Goal: Find specific page/section: Find specific page/section

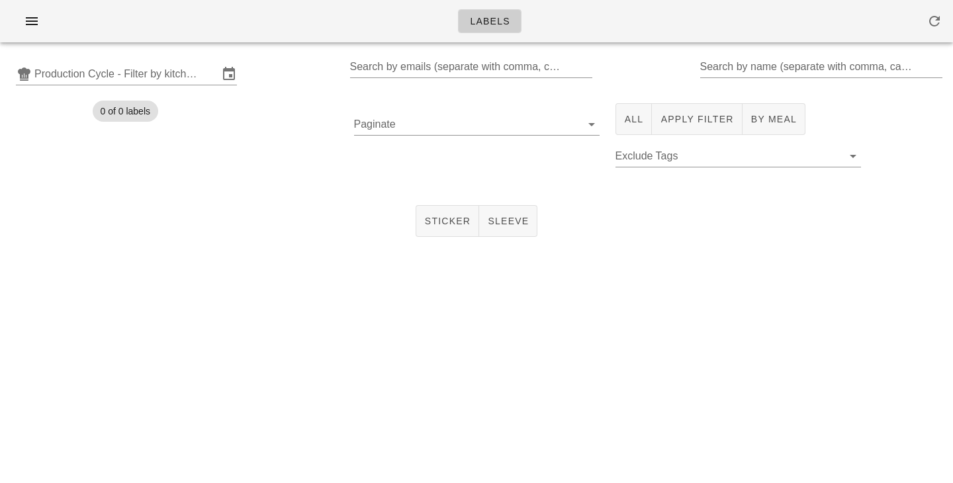
click at [56, 83] on input "Production Cycle - Filter by kitchen production schedules" at bounding box center [126, 74] width 184 height 21
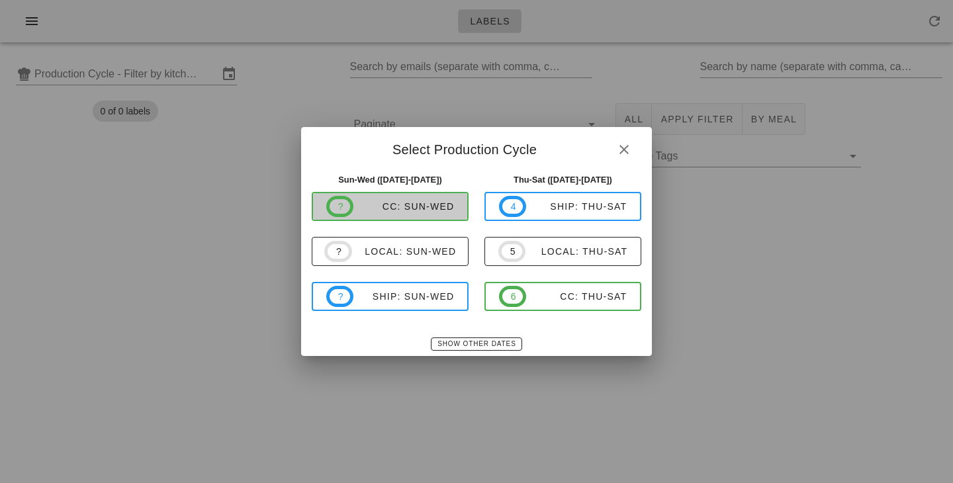
click at [395, 204] on div "CC: Sun-Wed" at bounding box center [404, 206] width 101 height 11
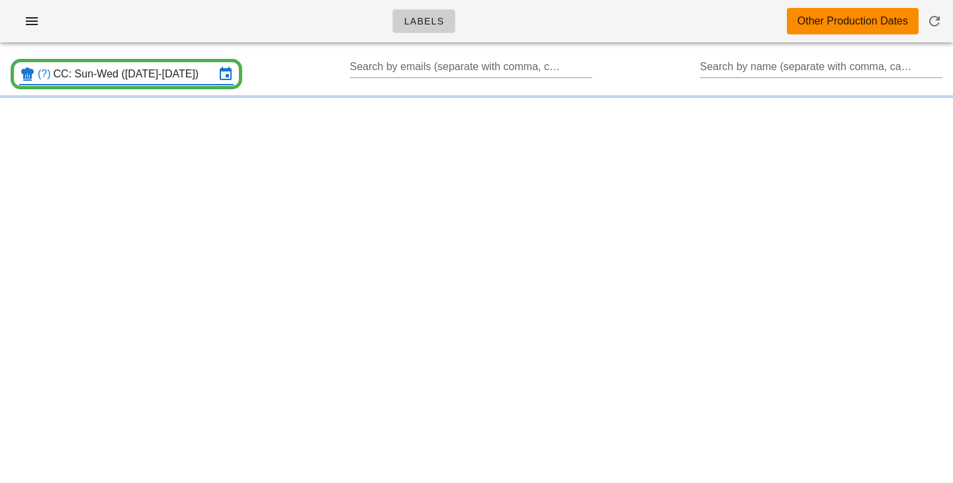
click at [214, 69] on input "CC: Sun-Wed (Aug 31-Sep 3)" at bounding box center [135, 74] width 162 height 21
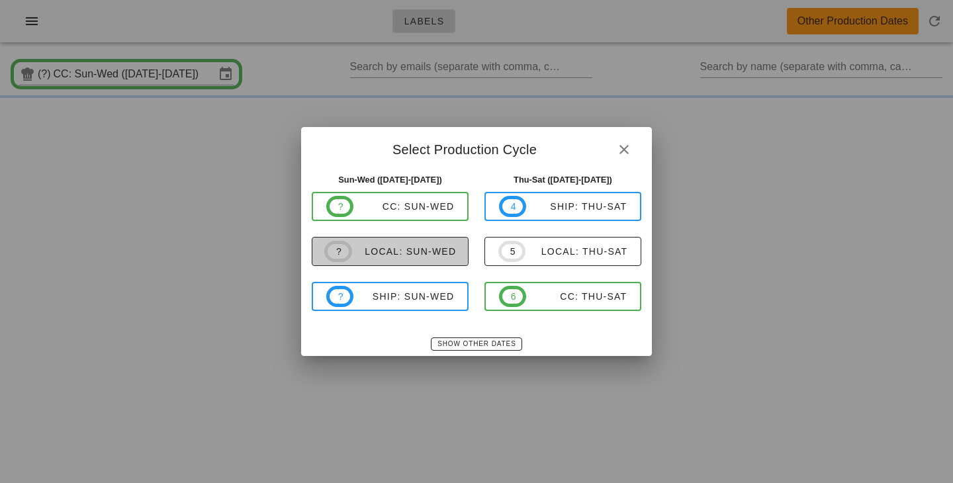
click at [398, 242] on span "? local: Sun-Wed" at bounding box center [390, 251] width 132 height 21
type input "local: Sun-Wed ([DATE]-[DATE])"
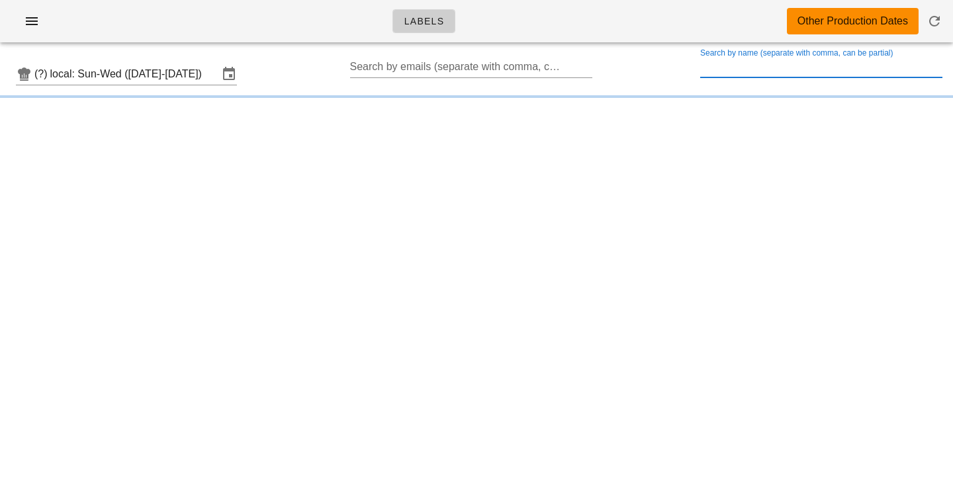
click at [725, 66] on input "Search by name (separate with comma, can be partial)" at bounding box center [820, 66] width 240 height 21
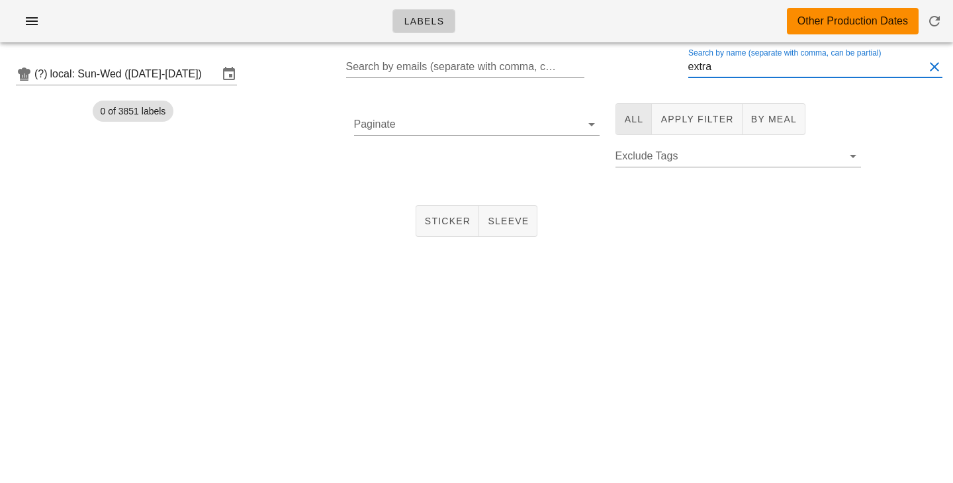
type input "extra"
click at [620, 112] on button "All" at bounding box center [634, 119] width 37 height 32
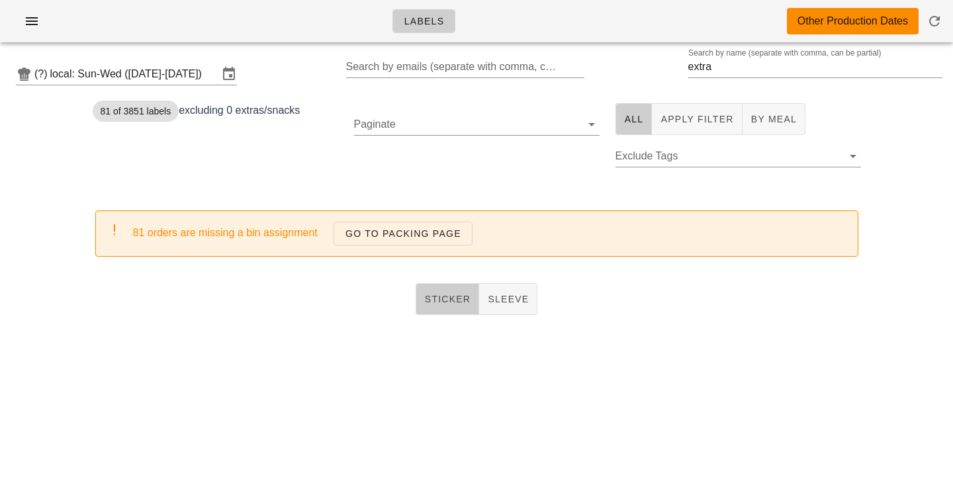
drag, startPoint x: 442, startPoint y: 297, endPoint x: 408, endPoint y: 196, distance: 106.6
click at [442, 297] on span "Sticker" at bounding box center [447, 299] width 47 height 11
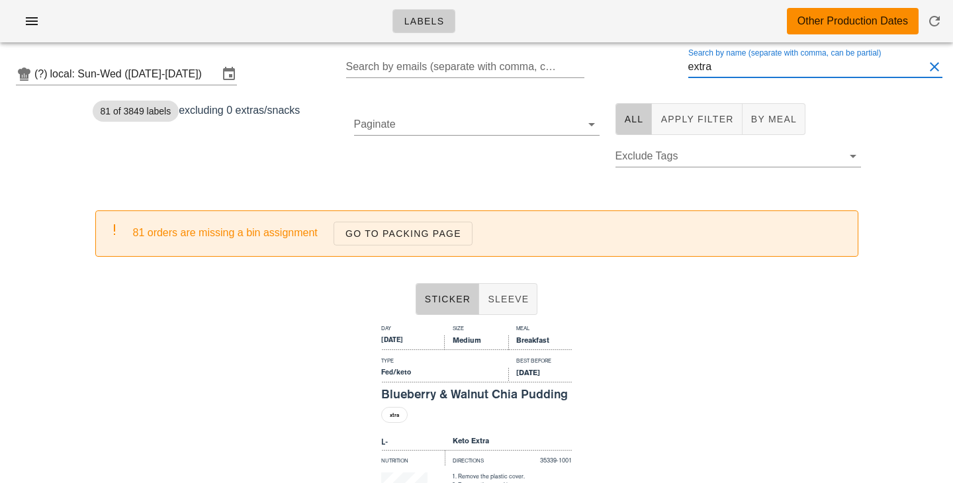
drag, startPoint x: 738, startPoint y: 70, endPoint x: 637, endPoint y: 70, distance: 101.3
click at [688, 70] on input "extra" at bounding box center [806, 66] width 236 height 21
click at [634, 128] on button "All" at bounding box center [634, 119] width 37 height 32
click at [231, 73] on icon at bounding box center [229, 74] width 16 height 16
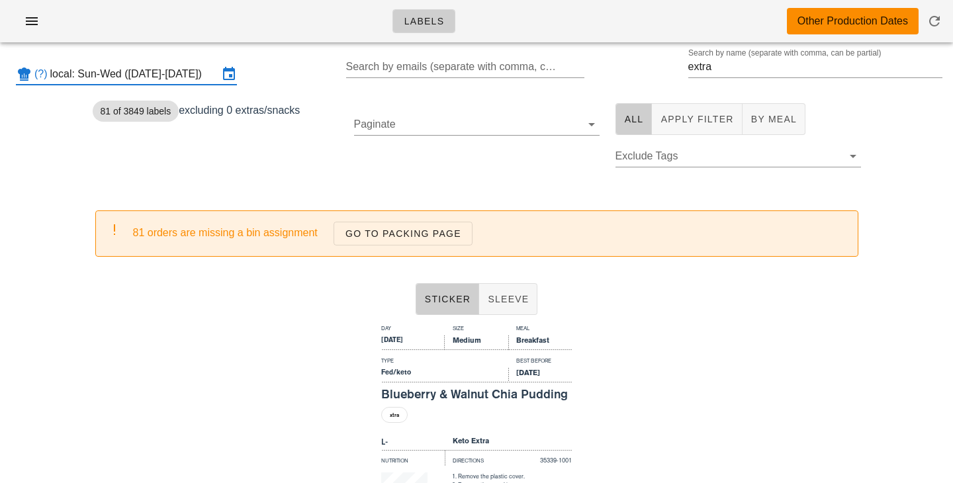
click at [186, 62] on div "(?) local: Sun-Wed ([DATE]-[DATE]) Search by emails (separate with comma, can b…" at bounding box center [476, 74] width 953 height 42
click at [181, 79] on input "local: Sun-Wed ([DATE]-[DATE])" at bounding box center [134, 74] width 168 height 21
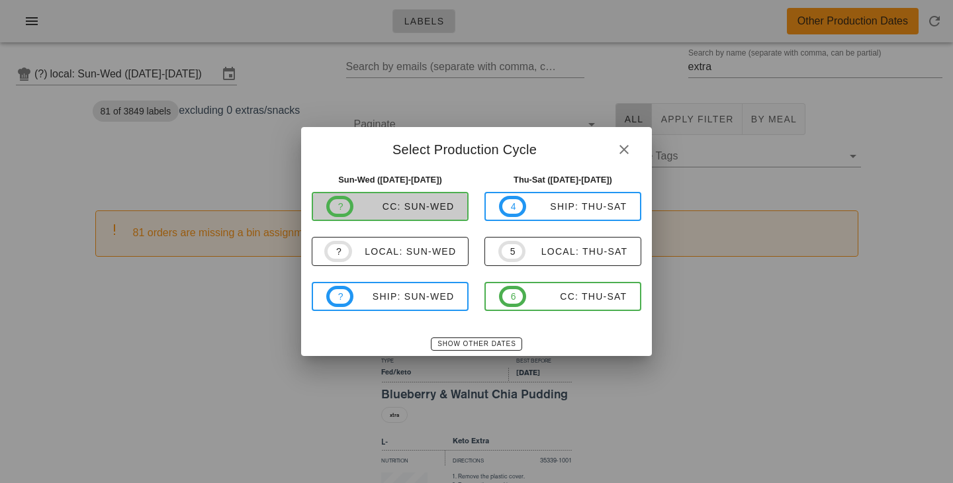
click at [427, 209] on div "CC: Sun-Wed" at bounding box center [404, 206] width 101 height 11
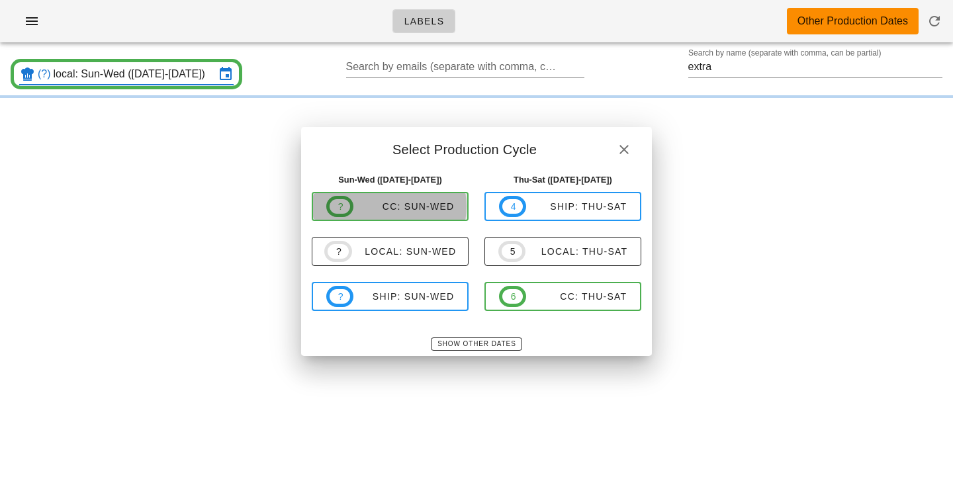
type input "CC: Sun-Wed ([DATE]-[DATE])"
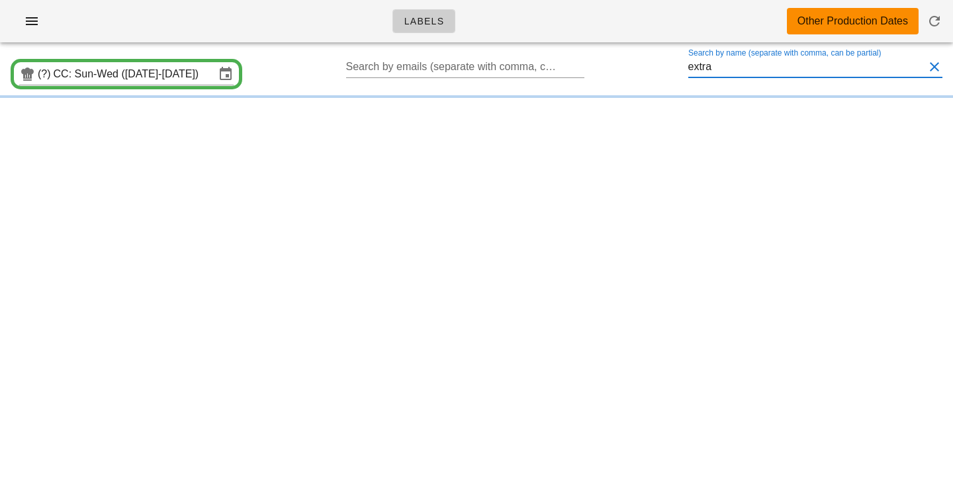
drag, startPoint x: 736, startPoint y: 70, endPoint x: 669, endPoint y: 70, distance: 66.9
click at [688, 70] on input "extra" at bounding box center [806, 66] width 236 height 21
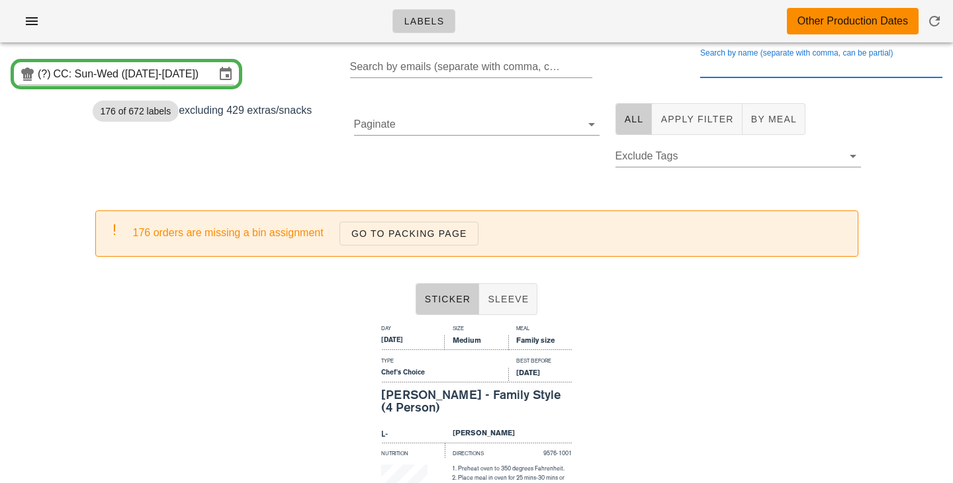
click at [377, 160] on div "Paginate" at bounding box center [476, 142] width 261 height 94
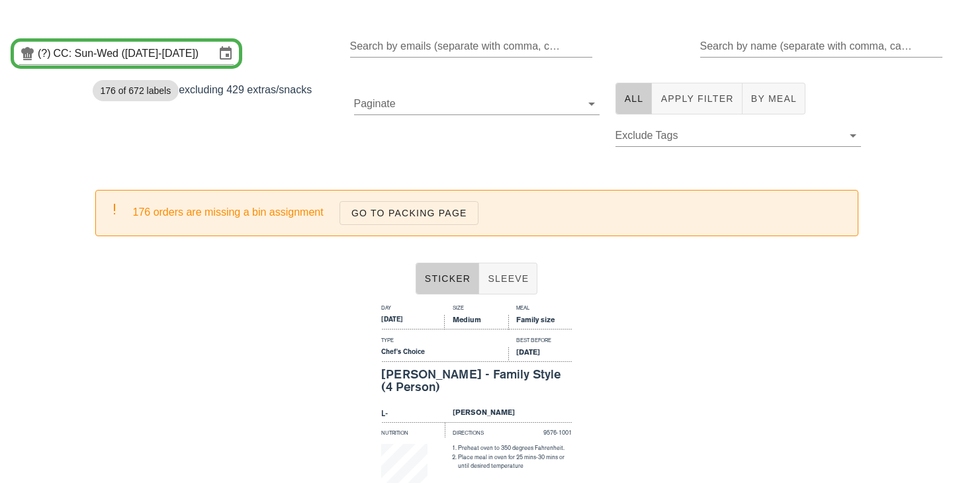
scroll to position [23, 0]
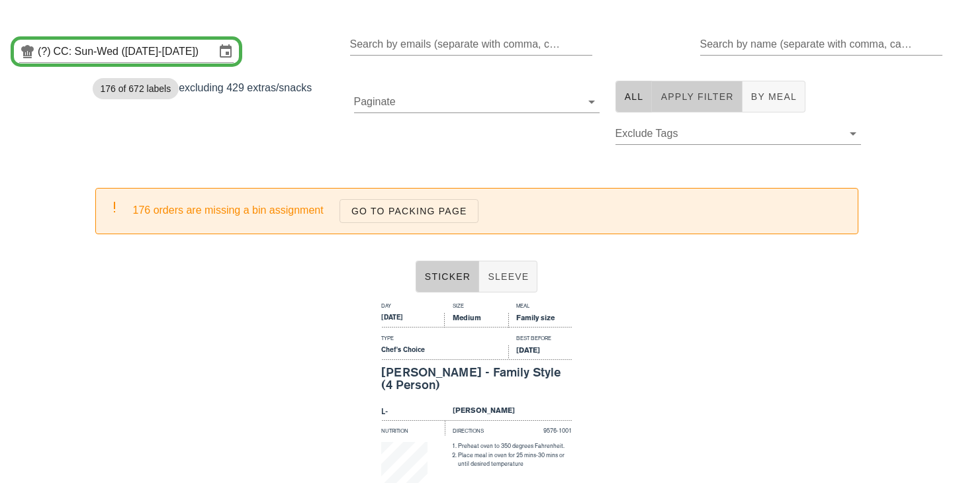
click at [682, 93] on span "Apply Filter" at bounding box center [696, 96] width 73 height 11
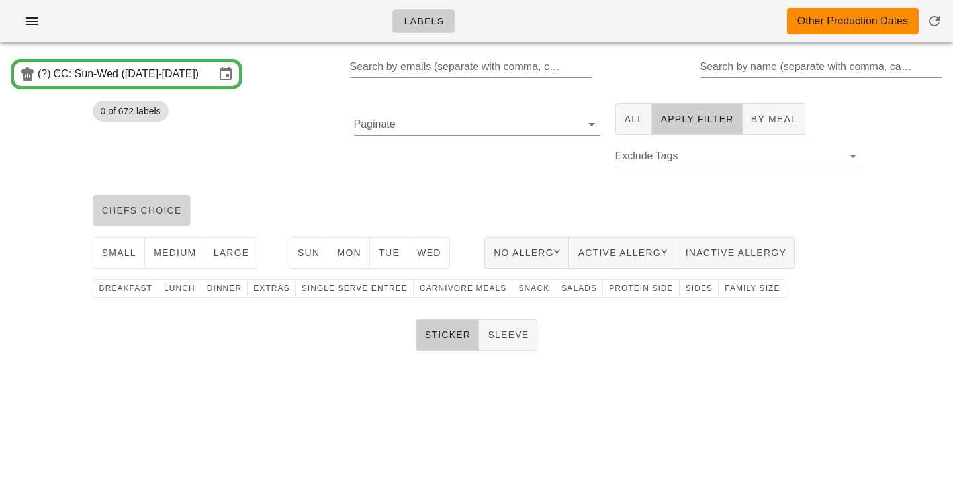
click at [170, 214] on span "chefs choice" at bounding box center [141, 210] width 81 height 11
click at [177, 242] on button "medium" at bounding box center [175, 253] width 60 height 32
click at [295, 248] on button "Sun" at bounding box center [309, 253] width 40 height 32
click at [353, 257] on span "Mon" at bounding box center [348, 253] width 25 height 11
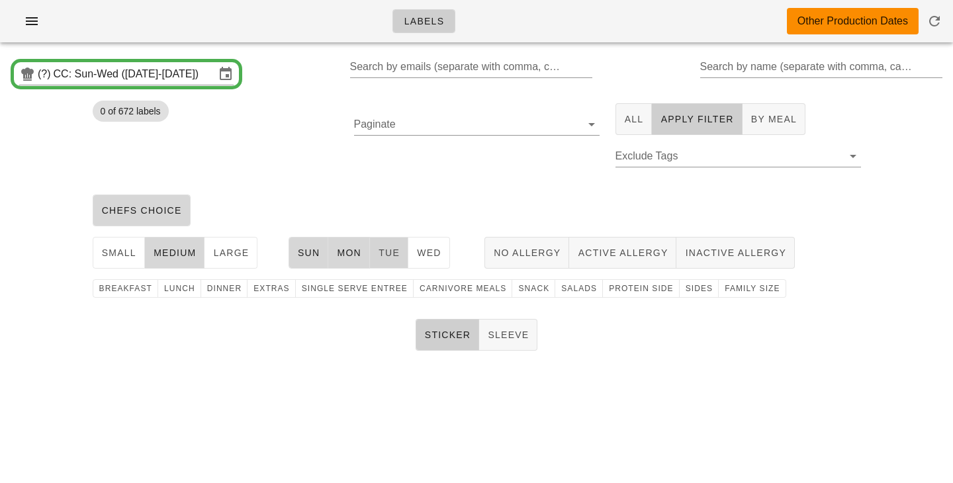
click at [396, 263] on button "Tue" at bounding box center [389, 253] width 38 height 32
click at [444, 257] on button "Wed" at bounding box center [429, 253] width 42 height 32
click at [724, 290] on span "family size" at bounding box center [752, 288] width 56 height 9
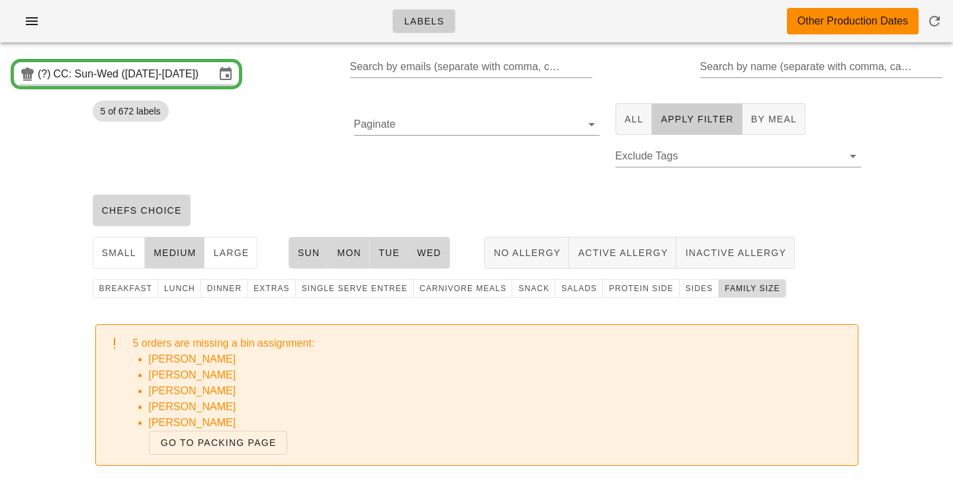
click at [724, 288] on span "family size" at bounding box center [752, 288] width 56 height 9
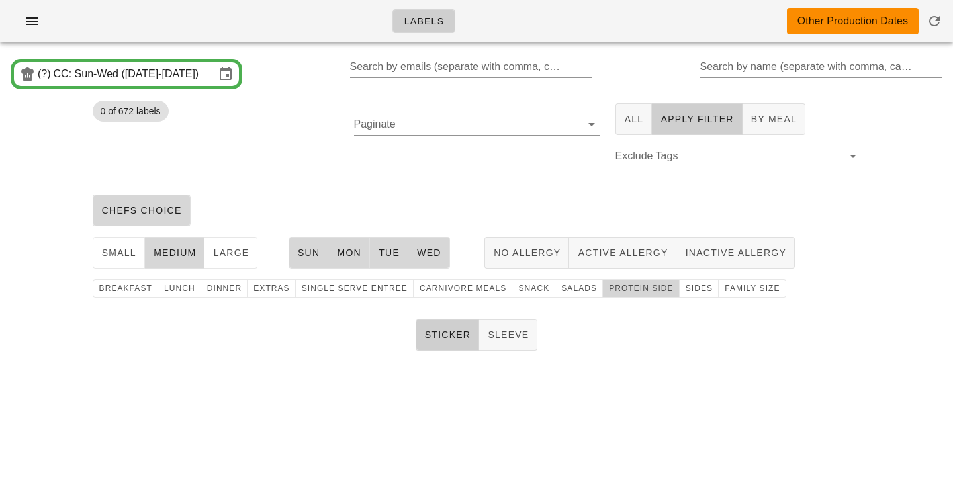
click at [633, 293] on span "protein side" at bounding box center [641, 288] width 66 height 9
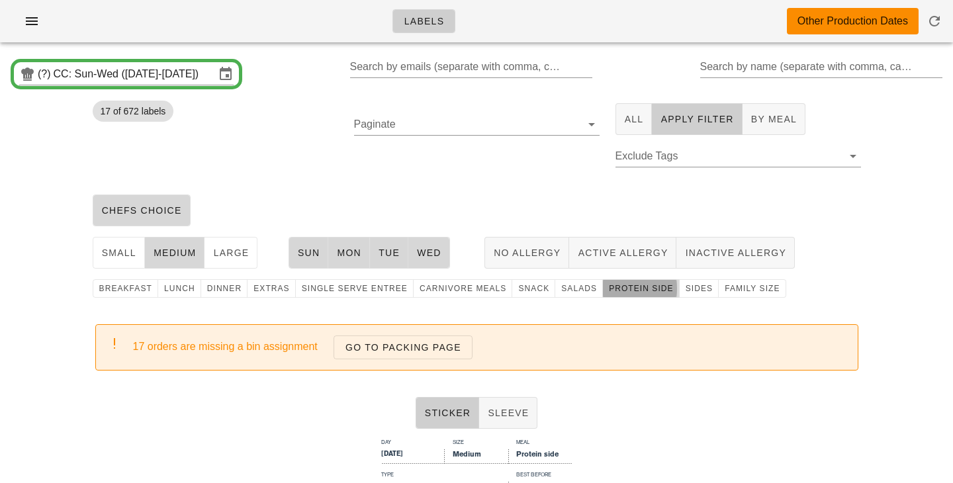
click at [609, 296] on button "protein side" at bounding box center [641, 288] width 77 height 19
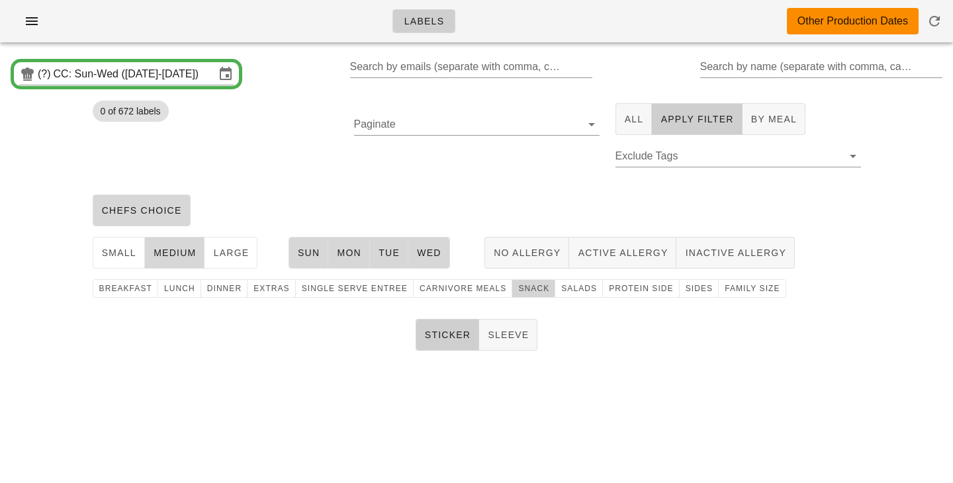
click at [533, 291] on span "snack" at bounding box center [534, 288] width 32 height 9
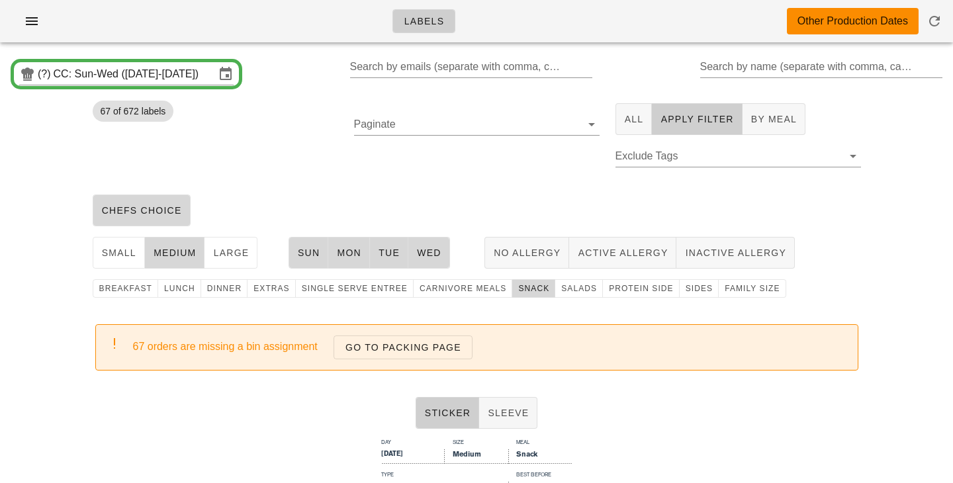
click at [512, 199] on div "chefs choice" at bounding box center [477, 210] width 784 height 42
